Goal: Task Accomplishment & Management: Use online tool/utility

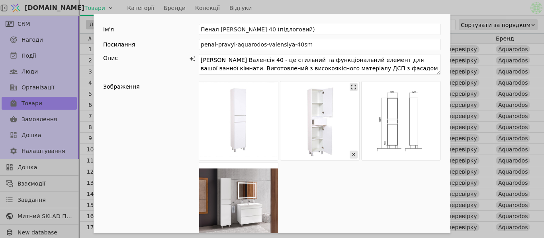
scroll to position [119, 0]
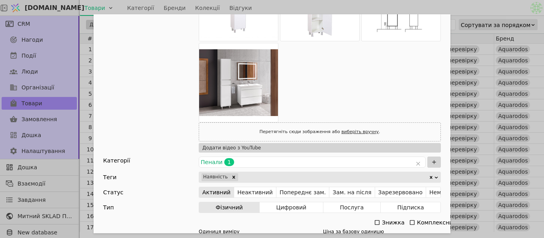
click at [375, 220] on icon "Add Opportunity" at bounding box center [377, 223] width 6 height 6
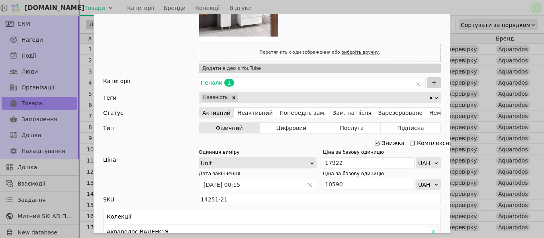
click at [374, 142] on icon "Add Opportunity" at bounding box center [377, 143] width 6 height 6
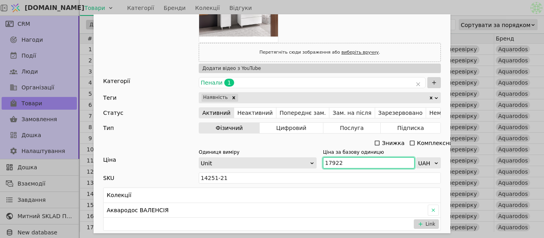
drag, startPoint x: 347, startPoint y: 162, endPoint x: 317, endPoint y: 162, distance: 29.9
click at [317, 162] on div "Одиниця виміру Unit Ціна за базову одиницю 17922 UAH" at bounding box center [320, 159] width 242 height 20
paste input "9 714"
click at [330, 164] on input "19 714" at bounding box center [369, 163] width 92 height 11
type input "19714"
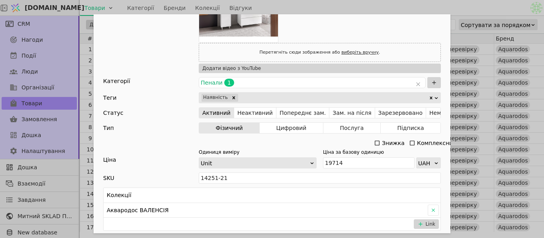
click at [475, 10] on div "Ім'я [PERSON_NAME] Валенсія 40 (підлоговий) Посилання penal-pravyi-aquarodos-va…" at bounding box center [272, 119] width 544 height 238
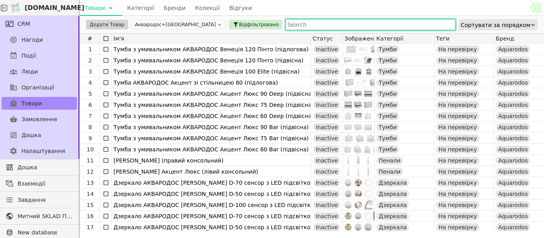
click at [285, 22] on input "text" at bounding box center [370, 24] width 170 height 11
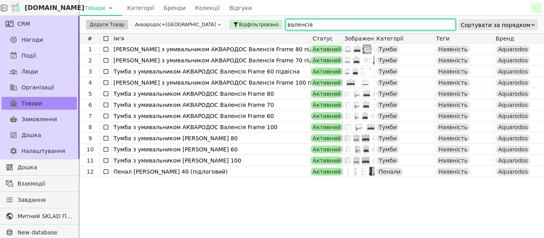
type input "валенсія"
